Goal: Task Accomplishment & Management: Complete application form

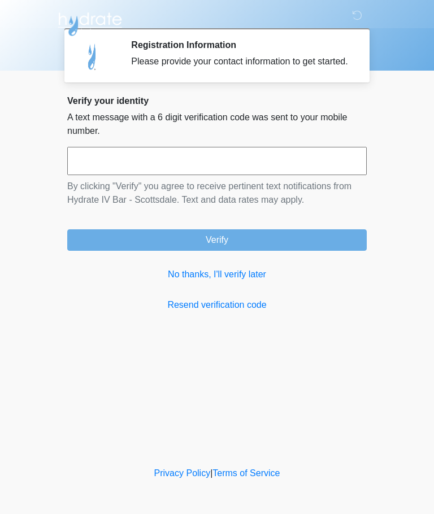
click at [245, 281] on link "No thanks, I'll verify later" at bounding box center [216, 275] width 299 height 14
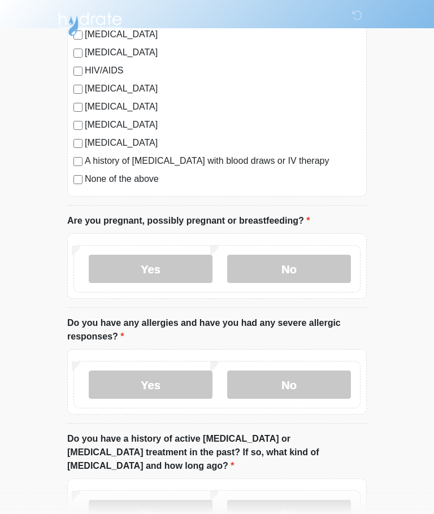
scroll to position [304, 0]
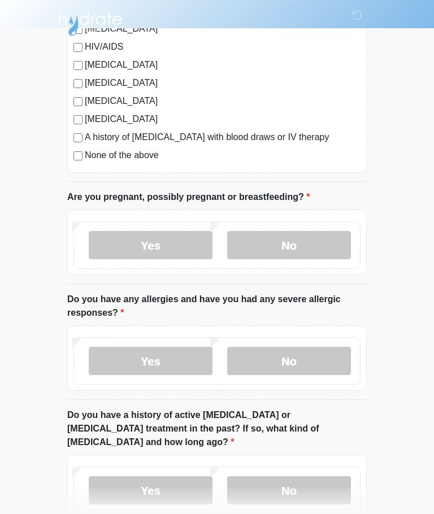
click at [327, 243] on label "No" at bounding box center [289, 245] width 124 height 28
click at [336, 358] on label "No" at bounding box center [289, 361] width 124 height 28
click at [337, 476] on label "No" at bounding box center [289, 490] width 124 height 28
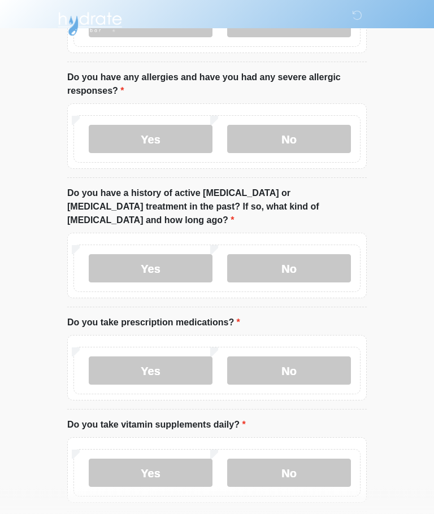
scroll to position [561, 0]
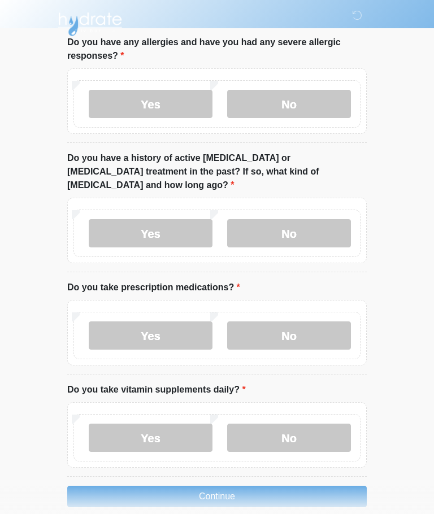
click at [319, 321] on label "No" at bounding box center [289, 335] width 124 height 28
click at [131, 426] on label "Yes" at bounding box center [151, 438] width 124 height 28
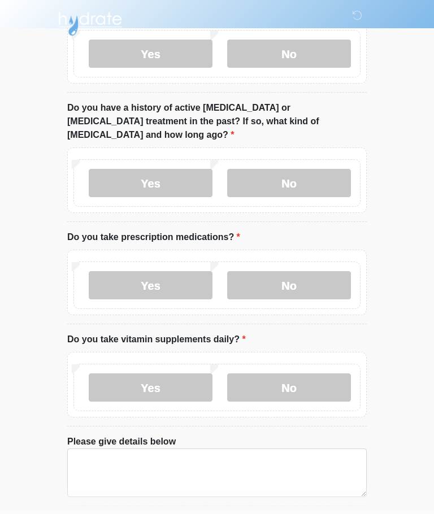
scroll to position [640, 0]
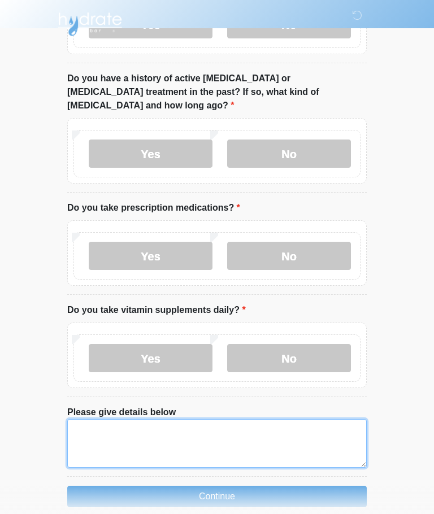
click at [321, 425] on textarea "Please give details below" at bounding box center [216, 443] width 299 height 49
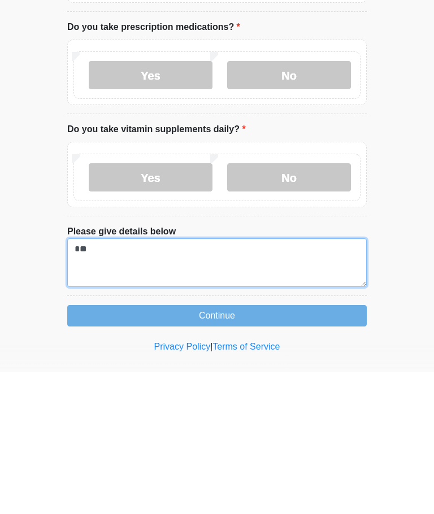
type textarea "*"
type textarea "*********"
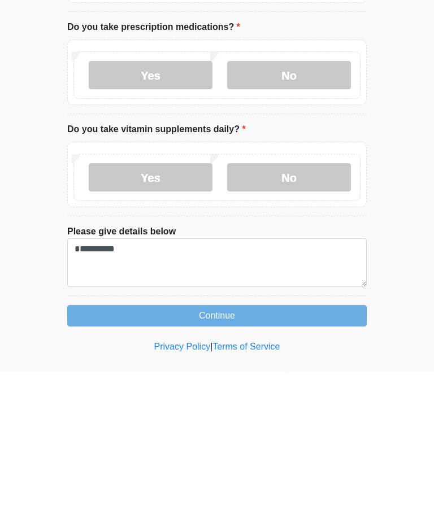
click at [319, 447] on button "Continue" at bounding box center [216, 457] width 299 height 21
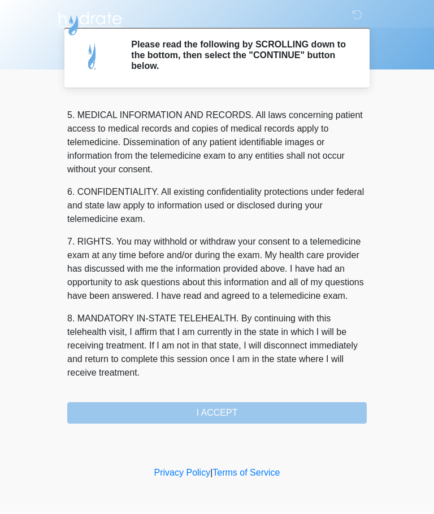
scroll to position [381, 0]
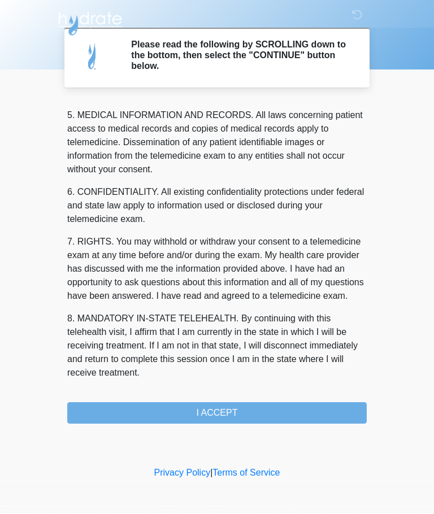
click at [292, 418] on button "I ACCEPT" at bounding box center [216, 413] width 299 height 21
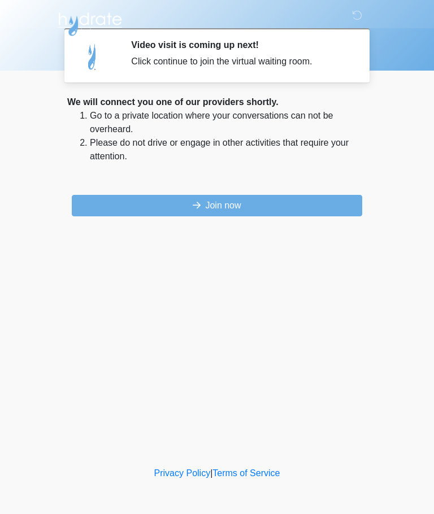
click at [332, 202] on button "Join now" at bounding box center [217, 205] width 290 height 21
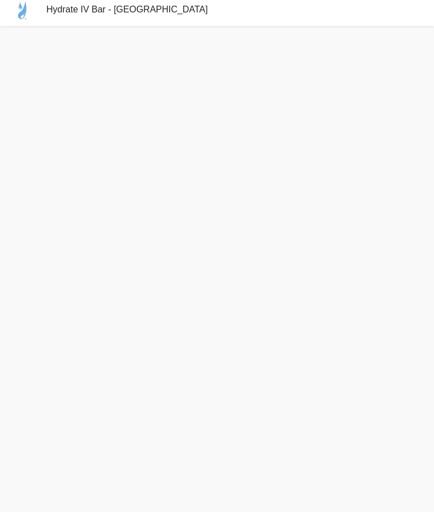
scroll to position [3, 0]
